Goal: Find specific page/section: Find specific page/section

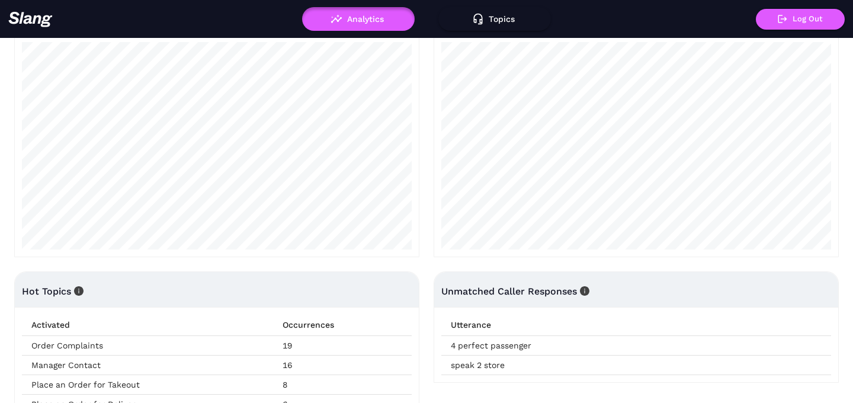
scroll to position [342, 0]
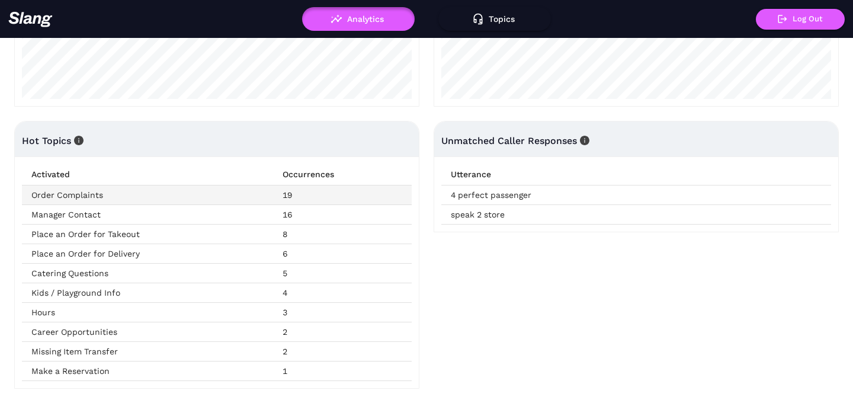
click at [295, 193] on td "19" at bounding box center [342, 196] width 139 height 20
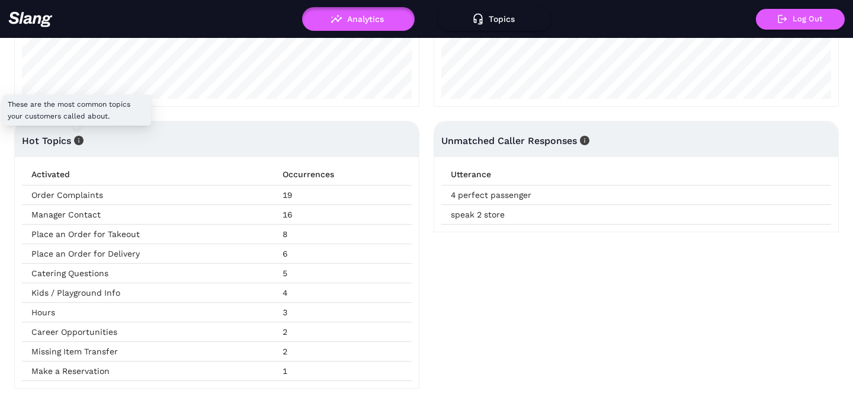
click at [81, 142] on icon "info-circle" at bounding box center [78, 140] width 9 height 9
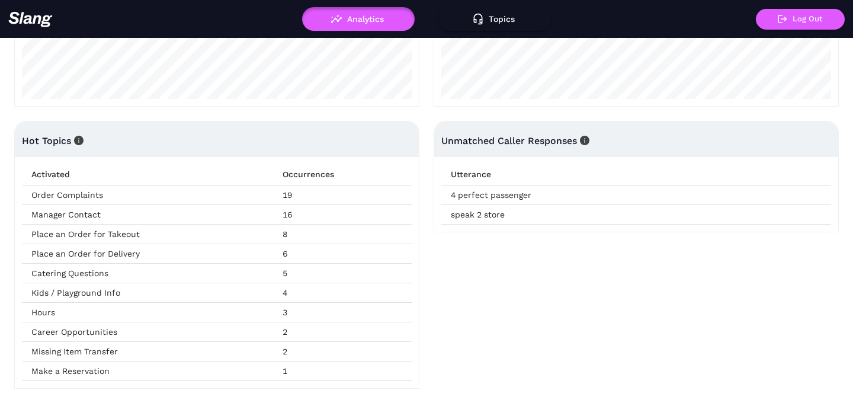
scroll to position [0, 0]
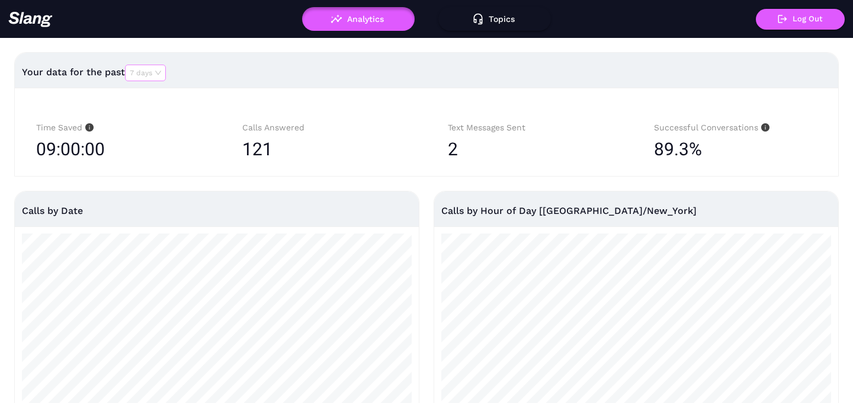
click at [154, 74] on span "7 days" at bounding box center [145, 72] width 31 height 15
click at [163, 71] on div "7 days" at bounding box center [145, 73] width 41 height 17
click at [149, 112] on div "30 days" at bounding box center [146, 110] width 31 height 11
click at [159, 69] on span "30 days" at bounding box center [148, 72] width 36 height 15
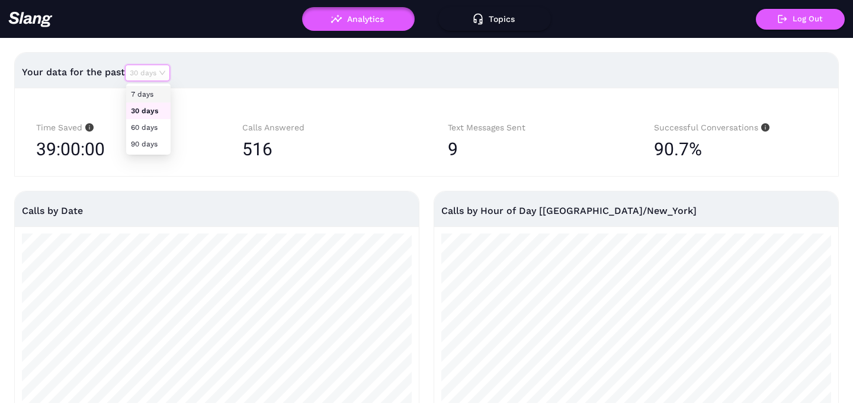
click at [158, 95] on div "7 days" at bounding box center [148, 94] width 35 height 11
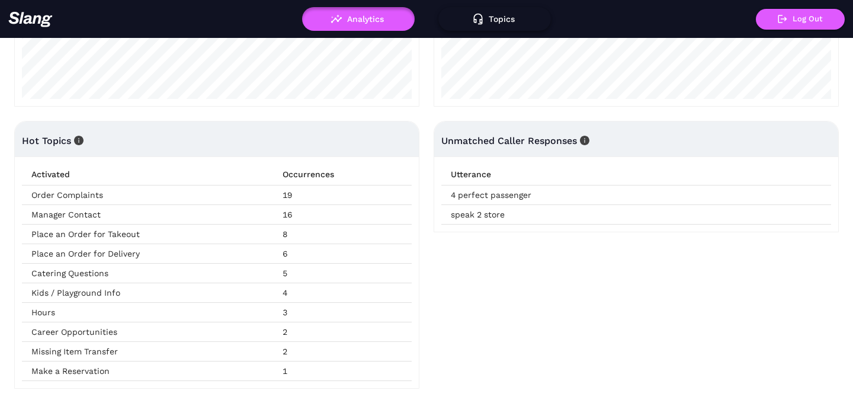
click at [503, 23] on button "Topics" at bounding box center [495, 19] width 113 height 24
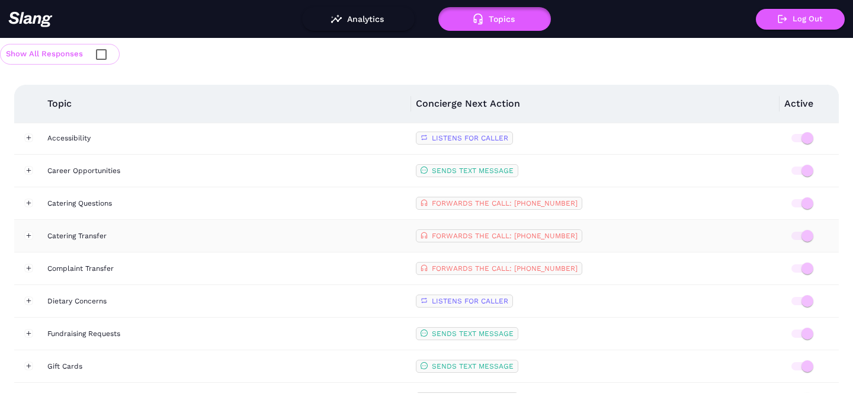
scroll to position [100, 0]
click at [29, 268] on button "Expand row" at bounding box center [28, 268] width 8 height 8
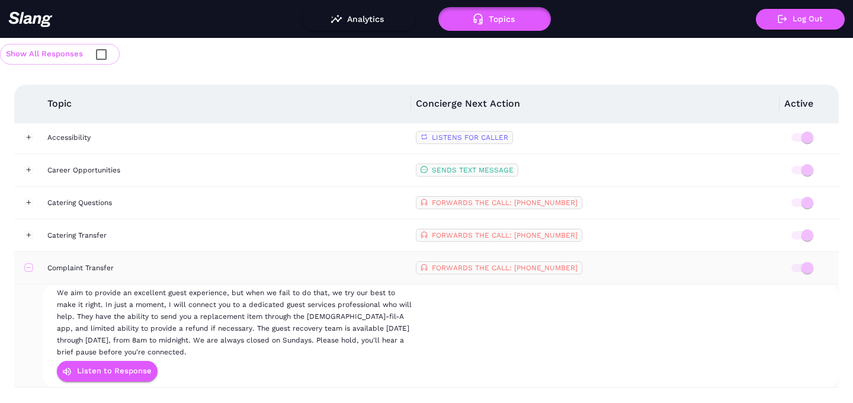
click at [29, 268] on button "Collapse row" at bounding box center [28, 268] width 8 height 8
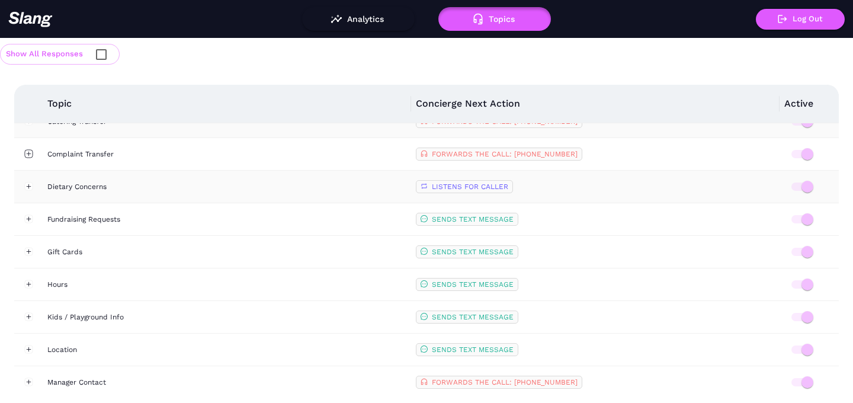
scroll to position [215, 0]
